Goal: Communication & Community: Answer question/provide support

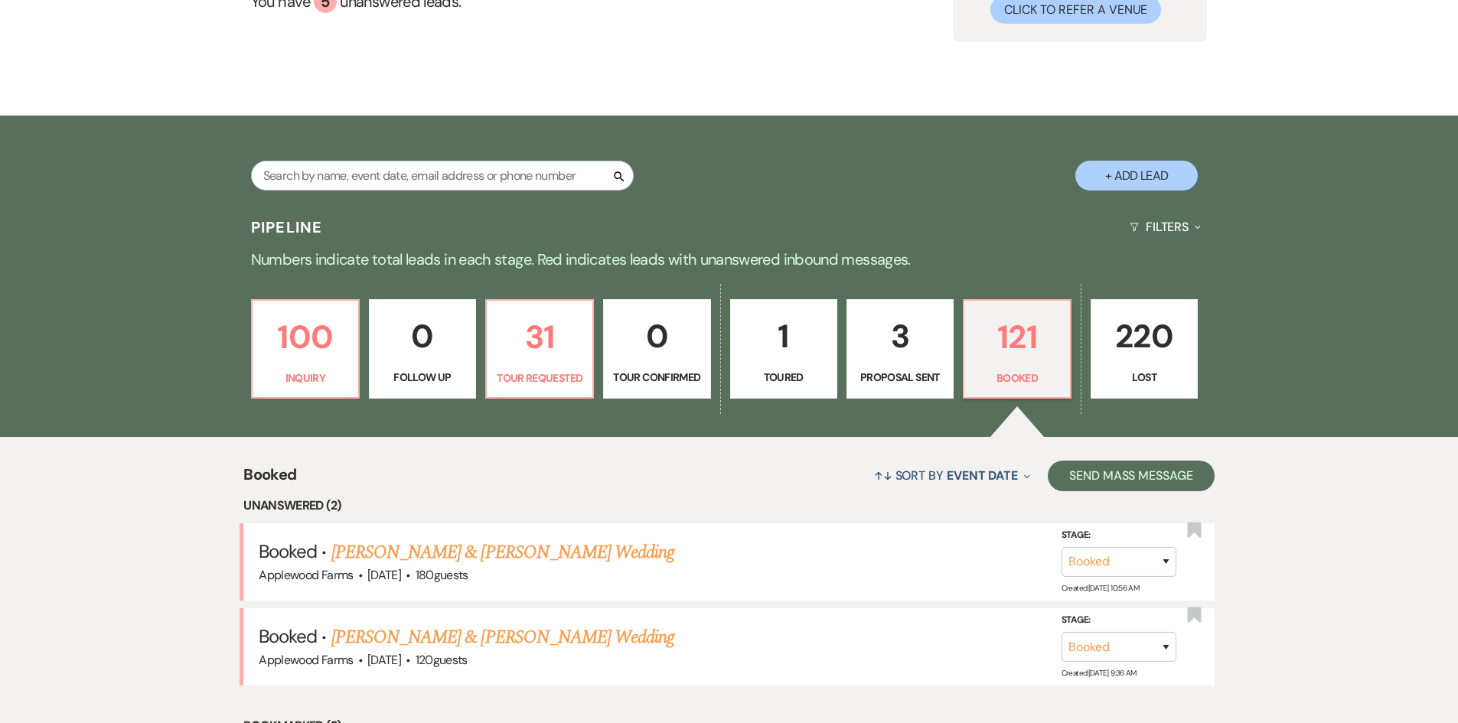
scroll to position [383, 0]
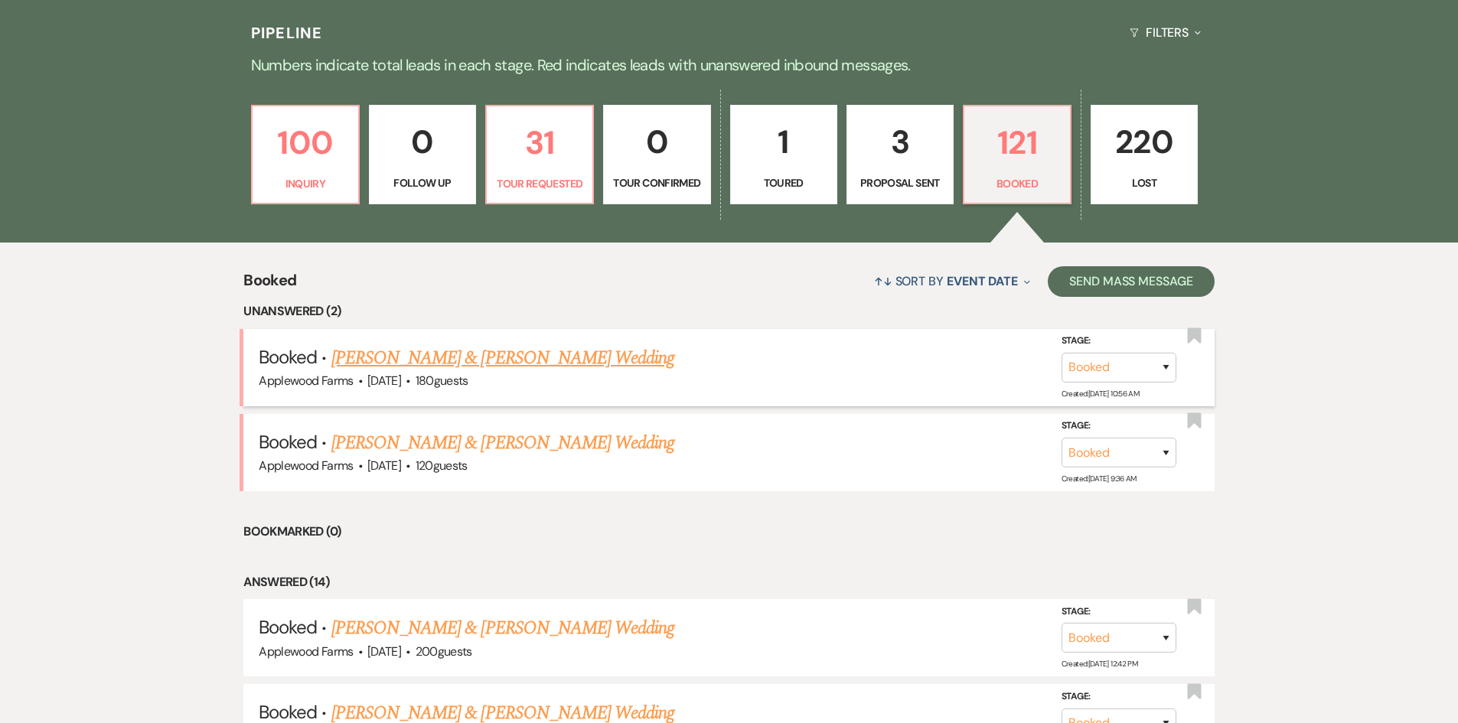
click at [480, 358] on link "[PERSON_NAME] & [PERSON_NAME] Wedding" at bounding box center [502, 359] width 343 height 28
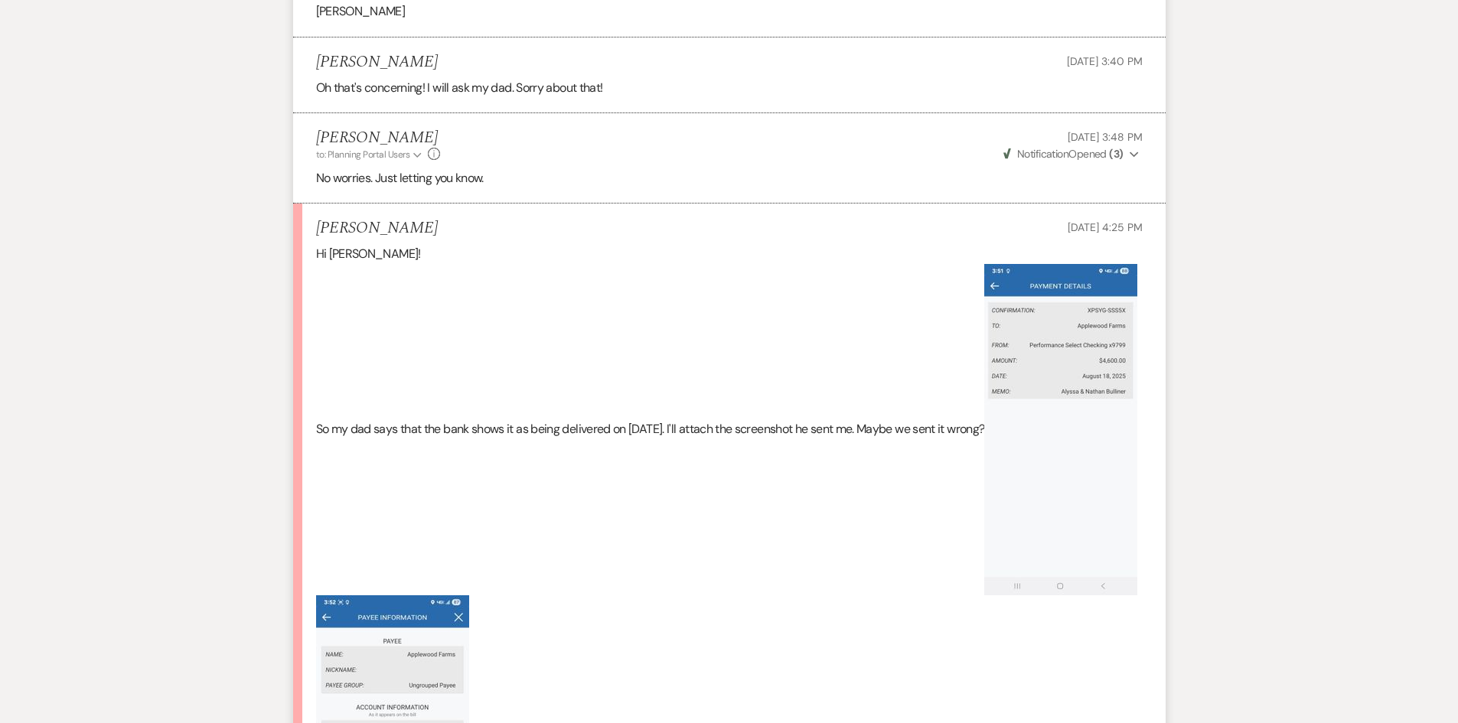
scroll to position [1376, 0]
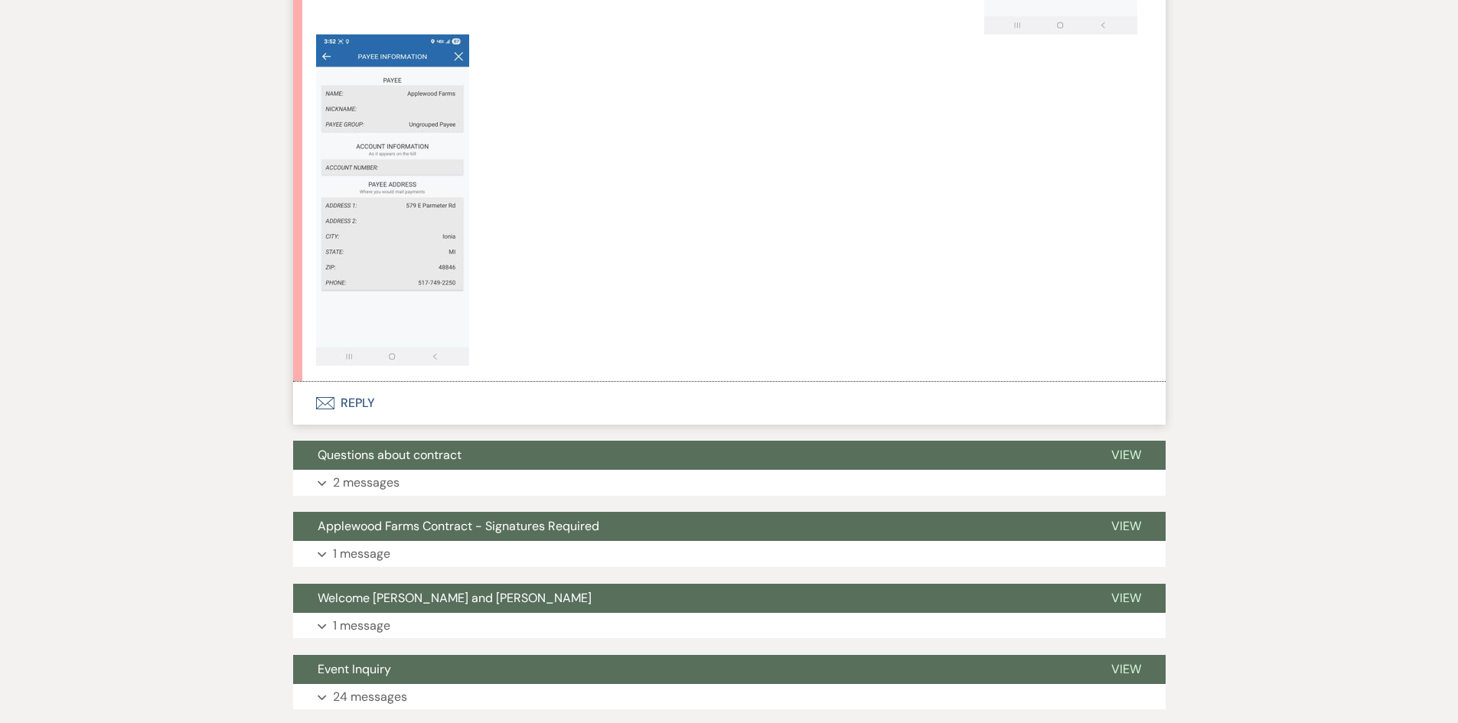
scroll to position [1910, 0]
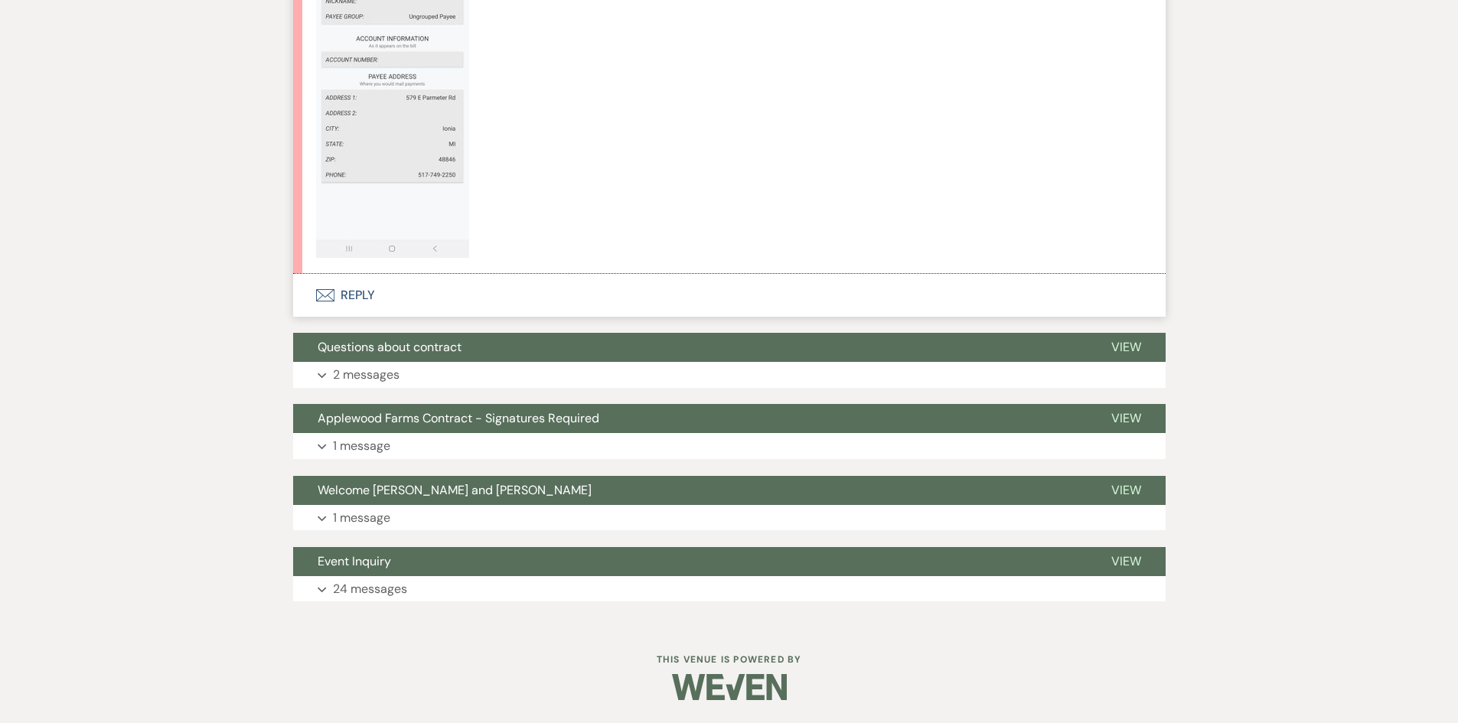
click at [389, 305] on button "Envelope Reply" at bounding box center [729, 295] width 873 height 43
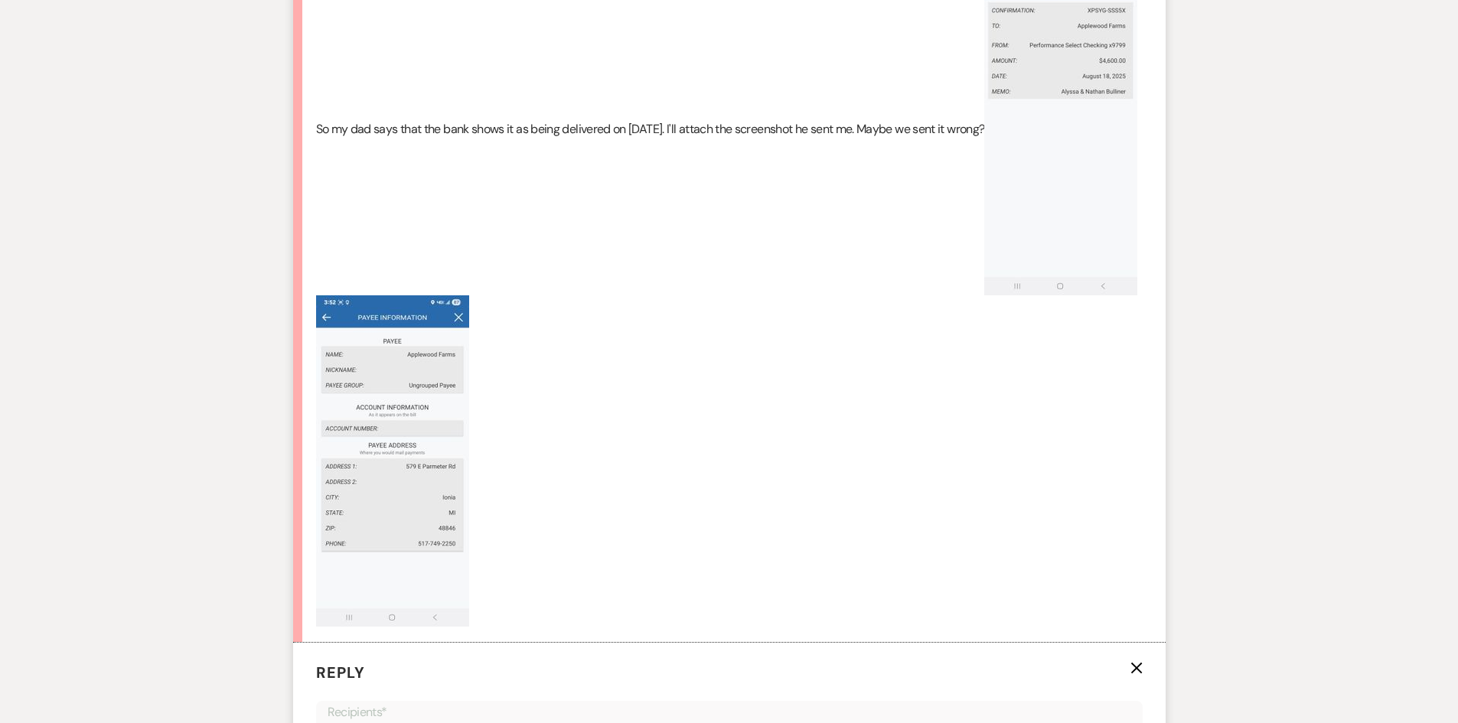
scroll to position [1905, 0]
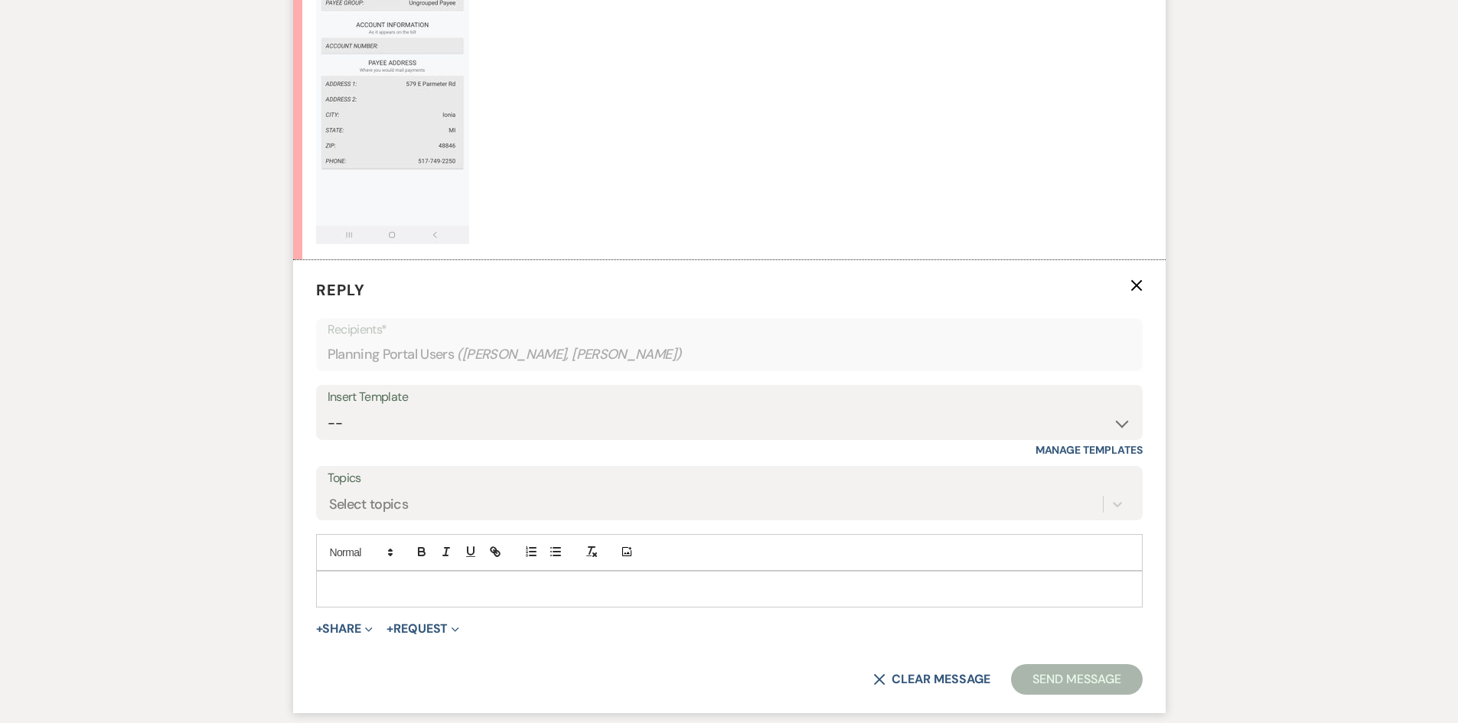
click at [410, 598] on p at bounding box center [729, 589] width 802 height 17
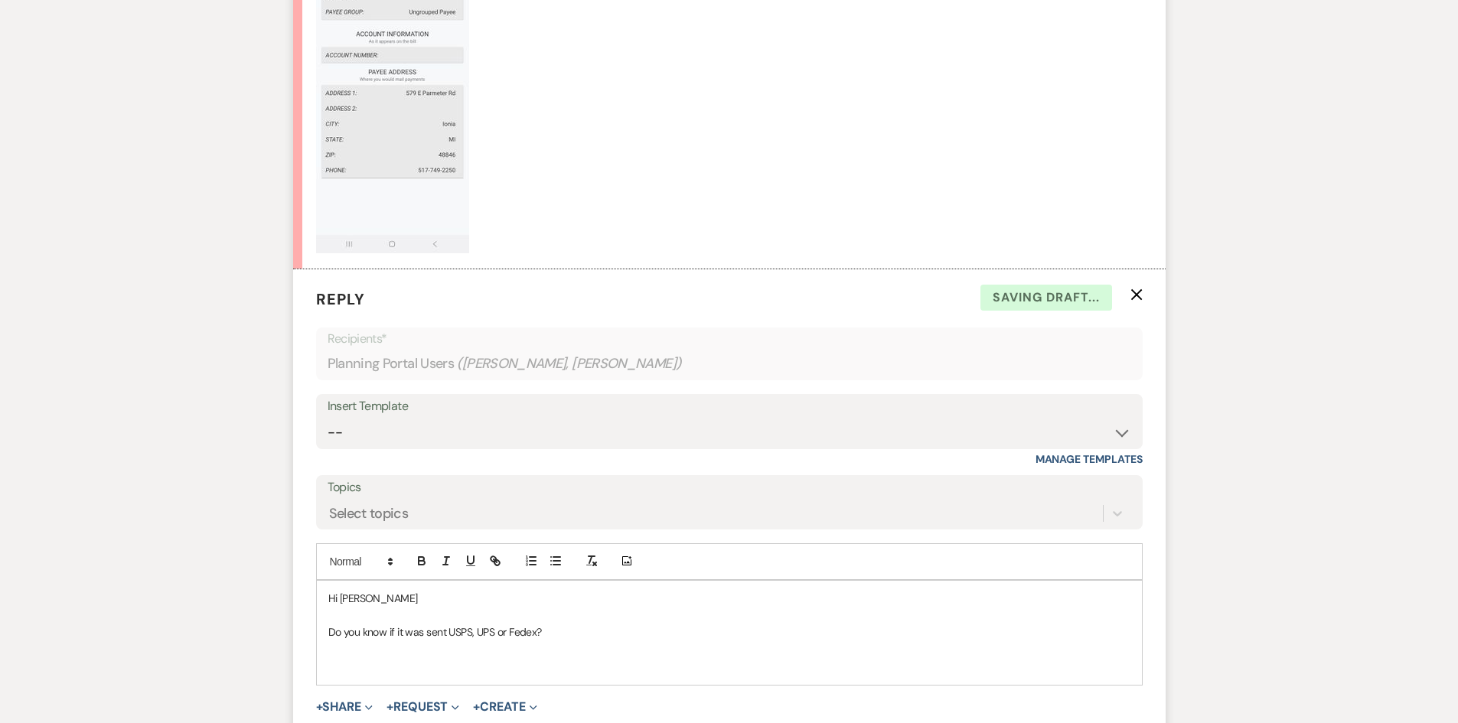
scroll to position [1985, 0]
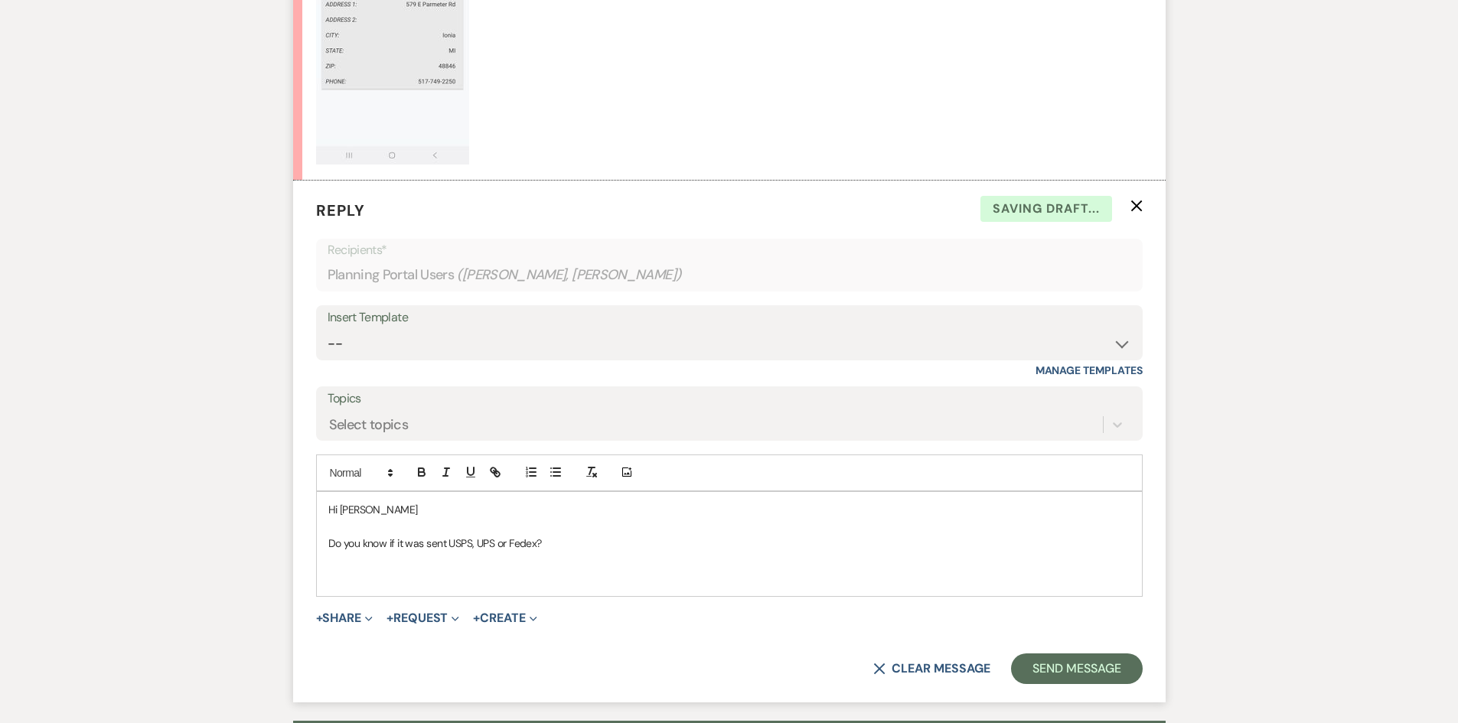
click at [596, 552] on p "Do you know if it was sent USPS, UPS or Fedex?" at bounding box center [729, 543] width 802 height 17
click at [782, 552] on p "Do you know if it was sent USPS, UPS or Fedex? We have checked with our neighbo…" at bounding box center [729, 543] width 802 height 17
click at [815, 552] on p "Do you know if it was sent USPS, UPS or Fedex? We have checked with our neighbo…" at bounding box center [729, 543] width 802 height 17
click at [950, 552] on p "Do you know if it was sent USPS, UPS or Fedex? We have checked with our neighbo…" at bounding box center [729, 543] width 802 height 17
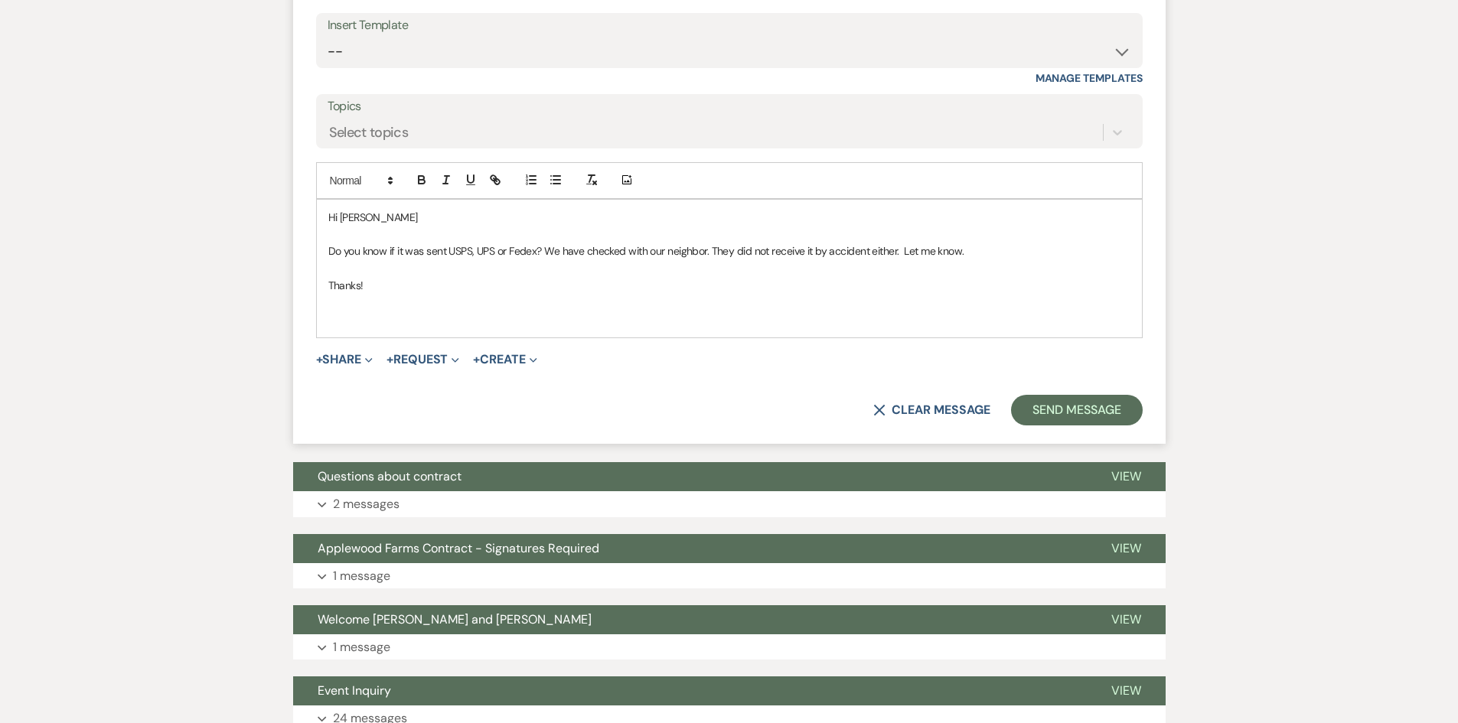
scroll to position [2368, 0]
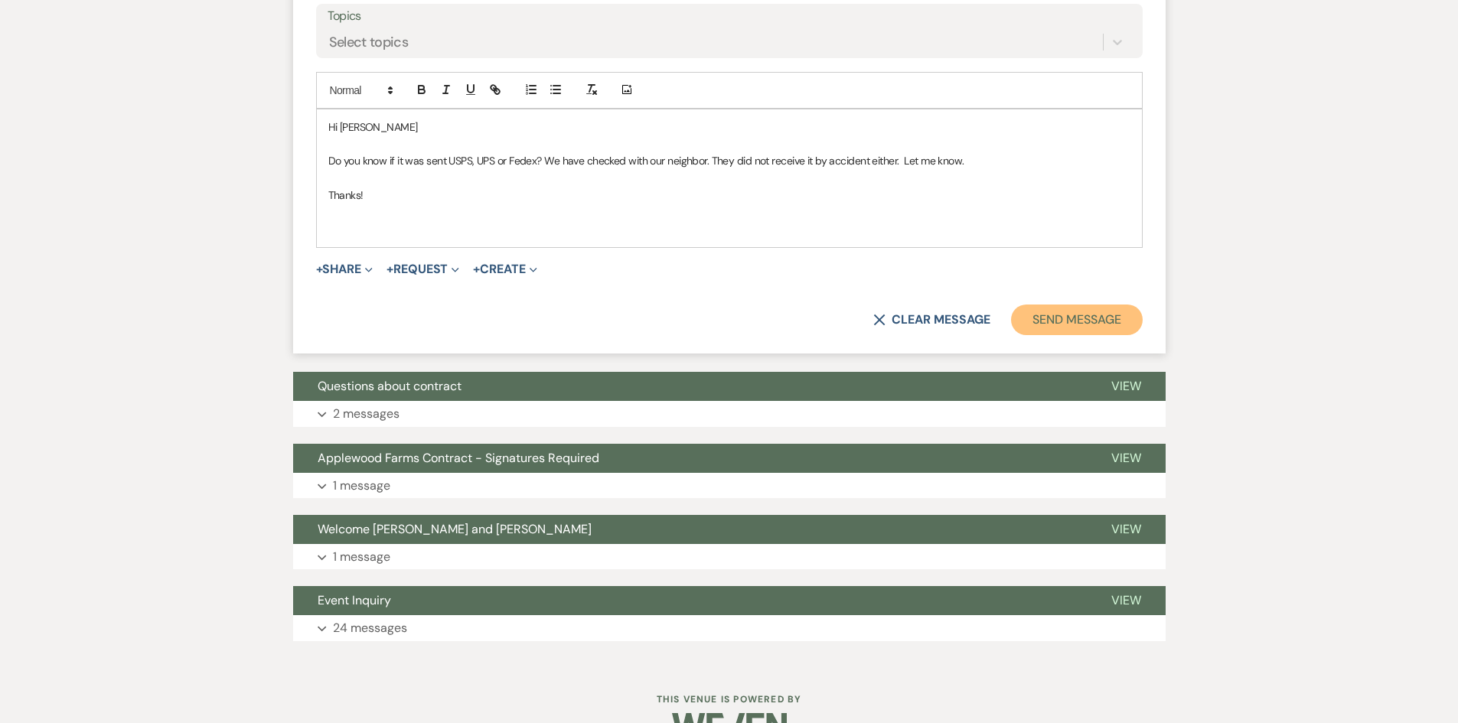
click at [1108, 335] on button "Send Message" at bounding box center [1076, 320] width 131 height 31
